Goal: Find specific page/section: Find specific page/section

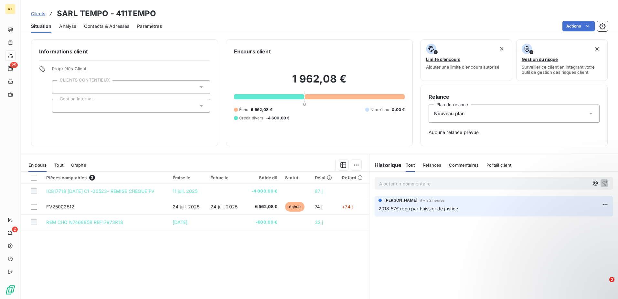
click at [37, 15] on span "Clients" at bounding box center [38, 13] width 14 height 5
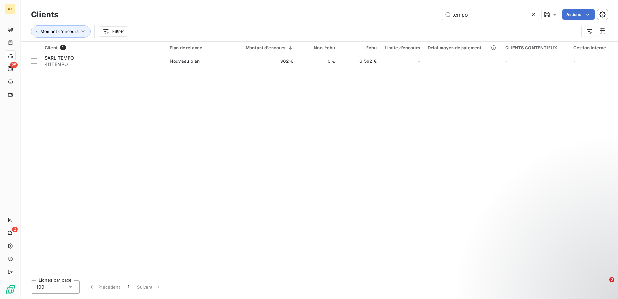
drag, startPoint x: 484, startPoint y: 15, endPoint x: 373, endPoint y: 16, distance: 111.5
click at [373, 16] on div "tempo Actions" at bounding box center [337, 14] width 542 height 10
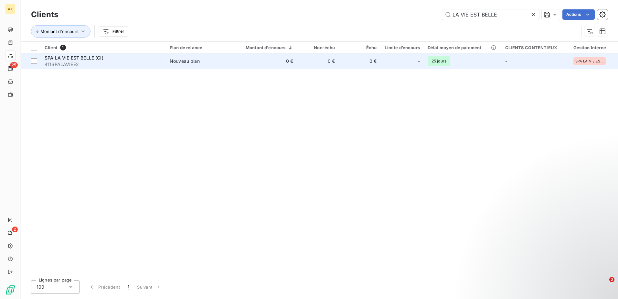
type input "LA VIE EST BELLE"
click at [85, 58] on span "SPA LA VIE EST BELLE (GI)" at bounding box center [74, 57] width 59 height 5
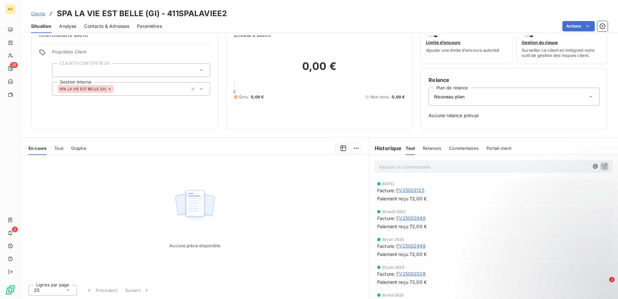
click at [59, 148] on span "Tout" at bounding box center [58, 147] width 9 height 5
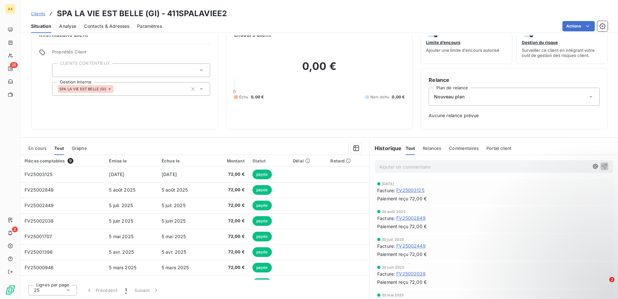
click at [41, 146] on span "En cours" at bounding box center [37, 147] width 18 height 5
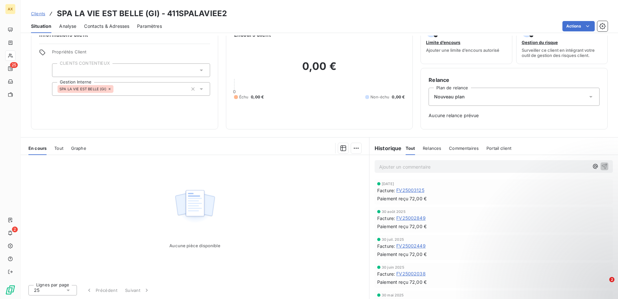
click at [86, 147] on span "Graphe" at bounding box center [78, 147] width 15 height 5
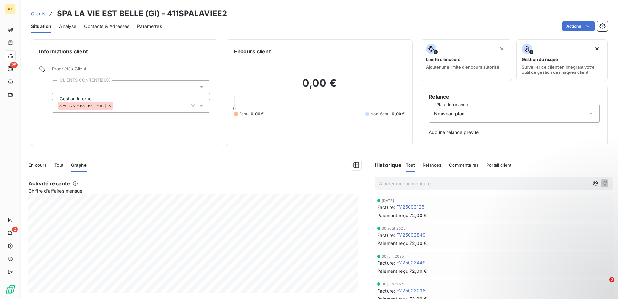
click at [121, 29] on div "Contacts & Adresses" at bounding box center [106, 26] width 45 height 14
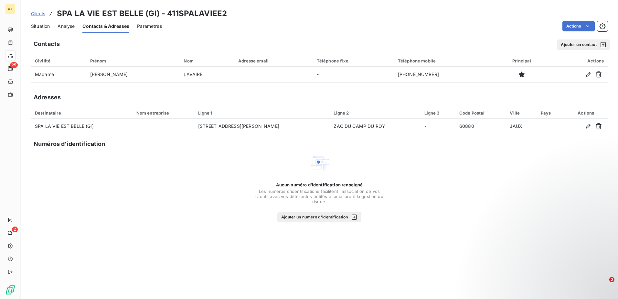
click at [74, 28] on span "Analyse" at bounding box center [66, 26] width 17 height 6
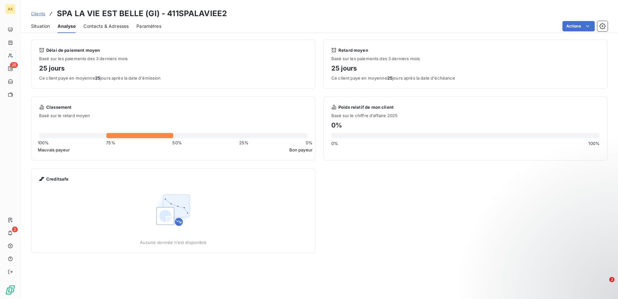
click at [151, 30] on div "Paramètres" at bounding box center [148, 26] width 25 height 14
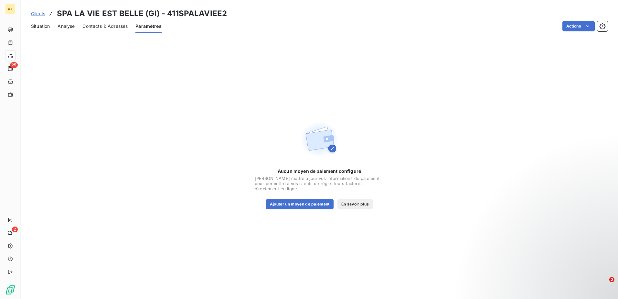
click at [46, 25] on span "Situation" at bounding box center [40, 26] width 19 height 6
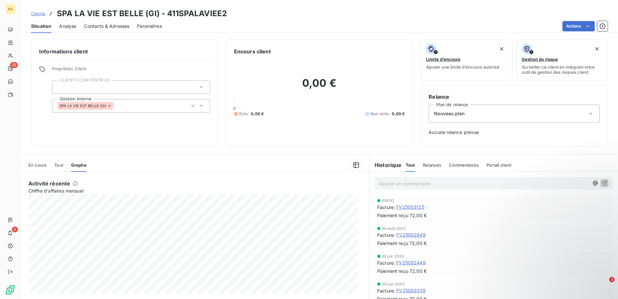
click at [39, 16] on span "Clients" at bounding box center [38, 13] width 14 height 5
